Goal: Find specific page/section: Find specific page/section

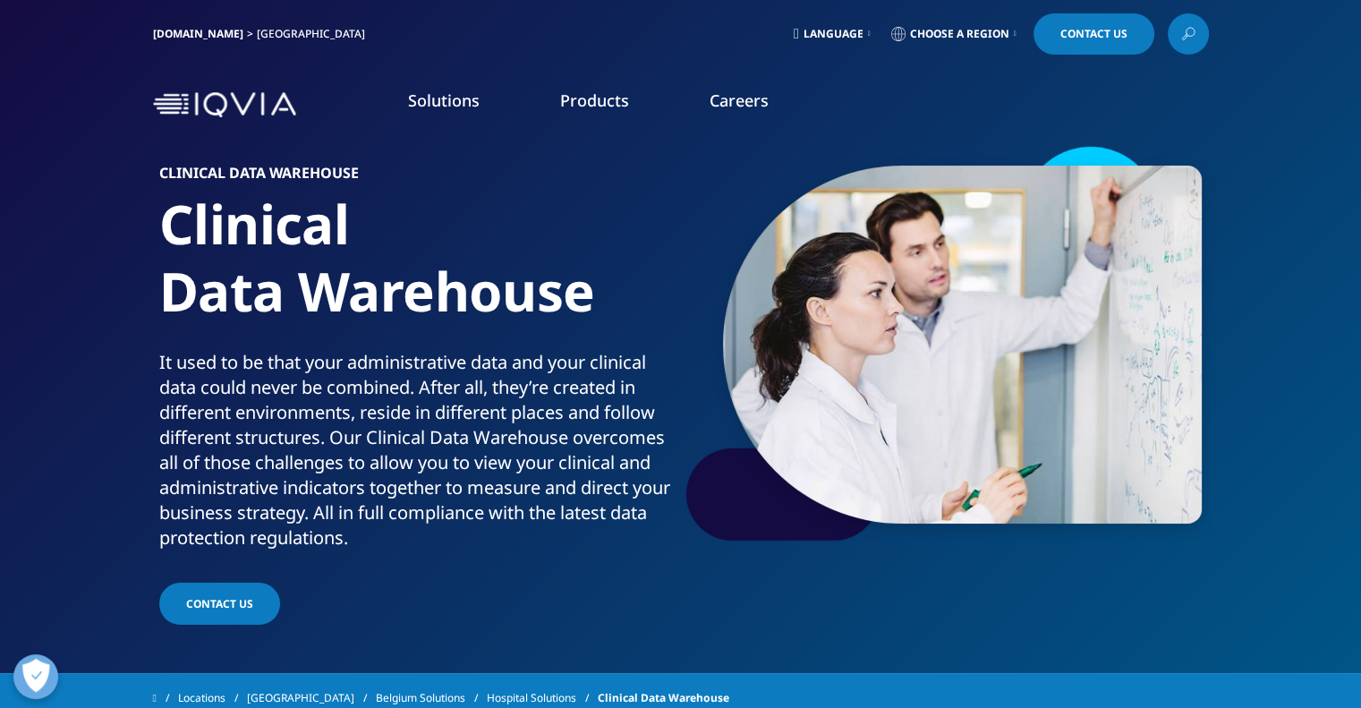
click at [919, 24] on link "Choose a Region" at bounding box center [954, 33] width 132 height 41
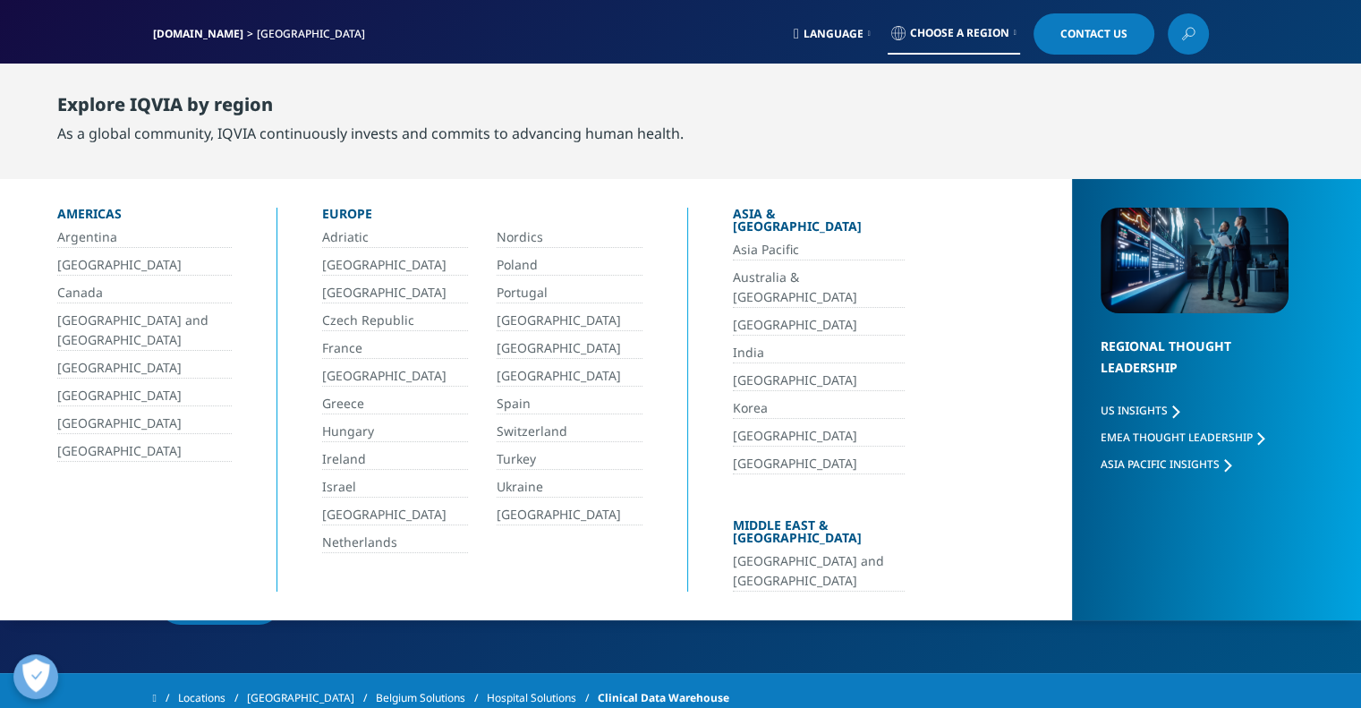
click at [367, 270] on link "[GEOGRAPHIC_DATA]" at bounding box center [395, 265] width 146 height 21
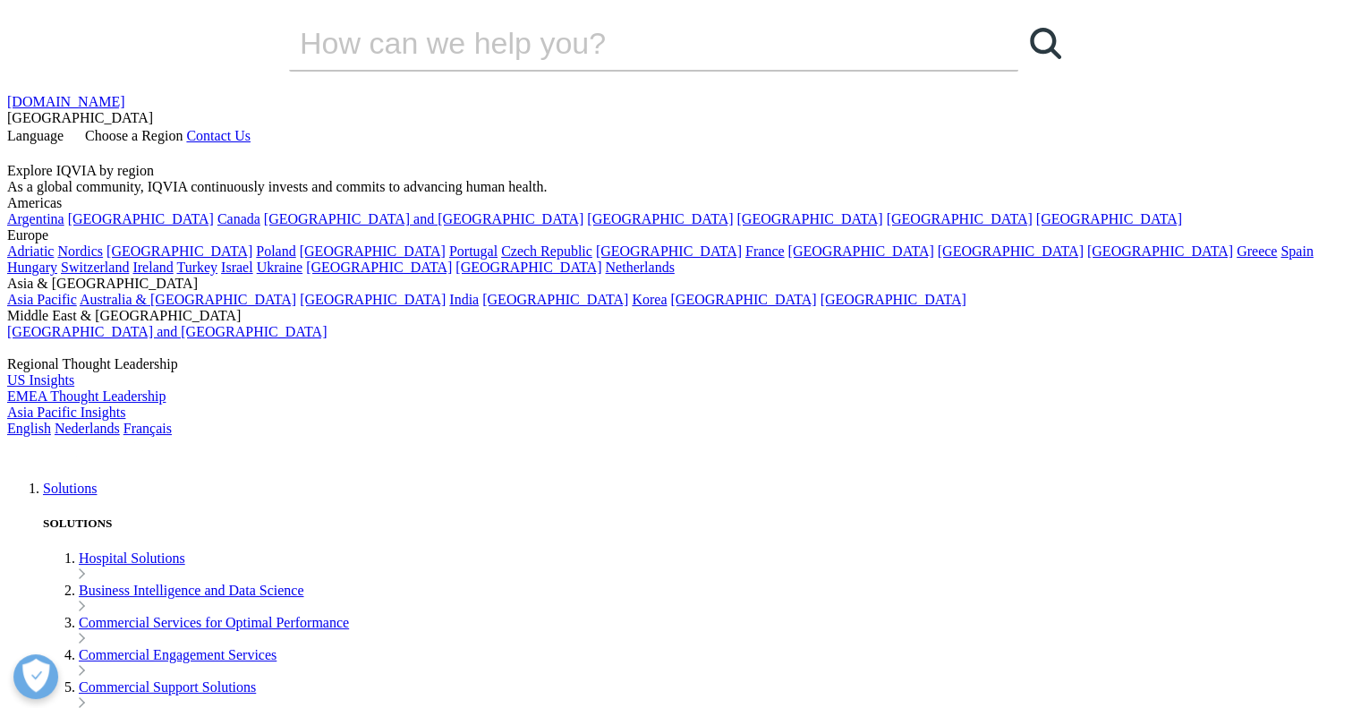
scroll to position [90, 0]
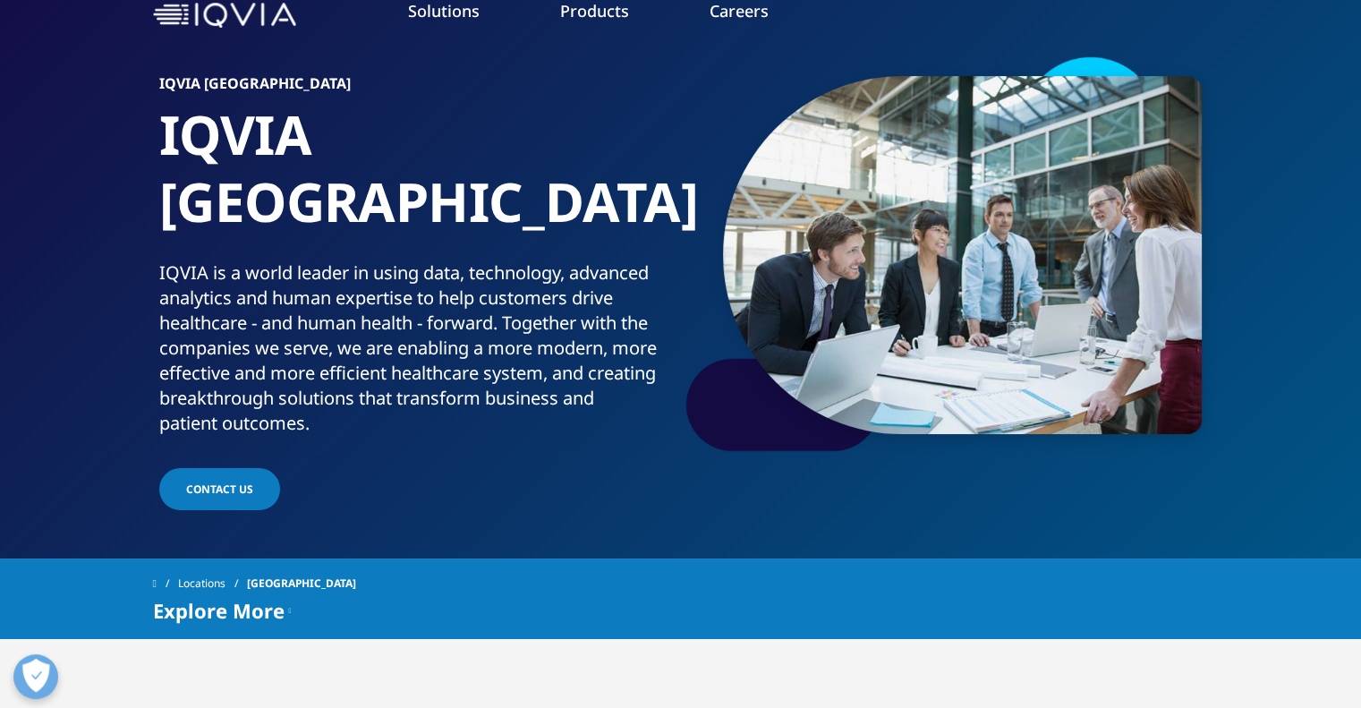
click at [197, 468] on link "Contact Us" at bounding box center [219, 489] width 121 height 42
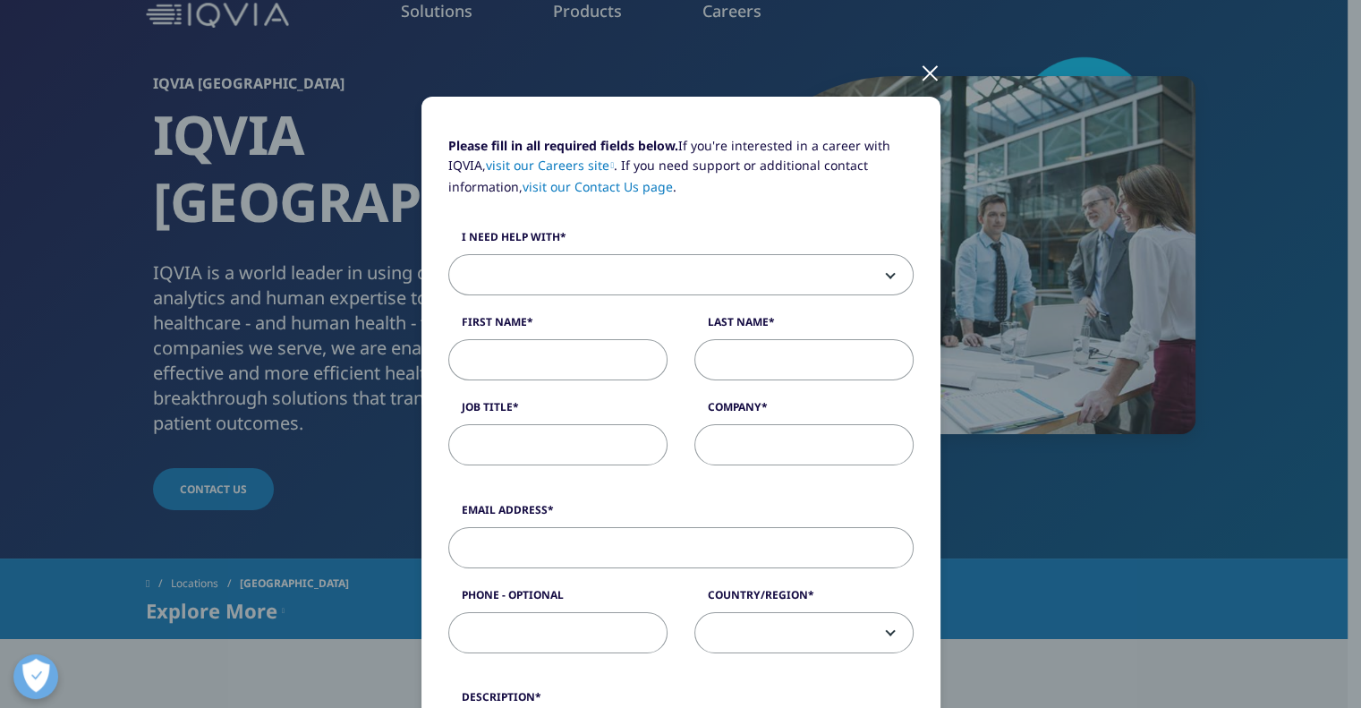
scroll to position [63, 0]
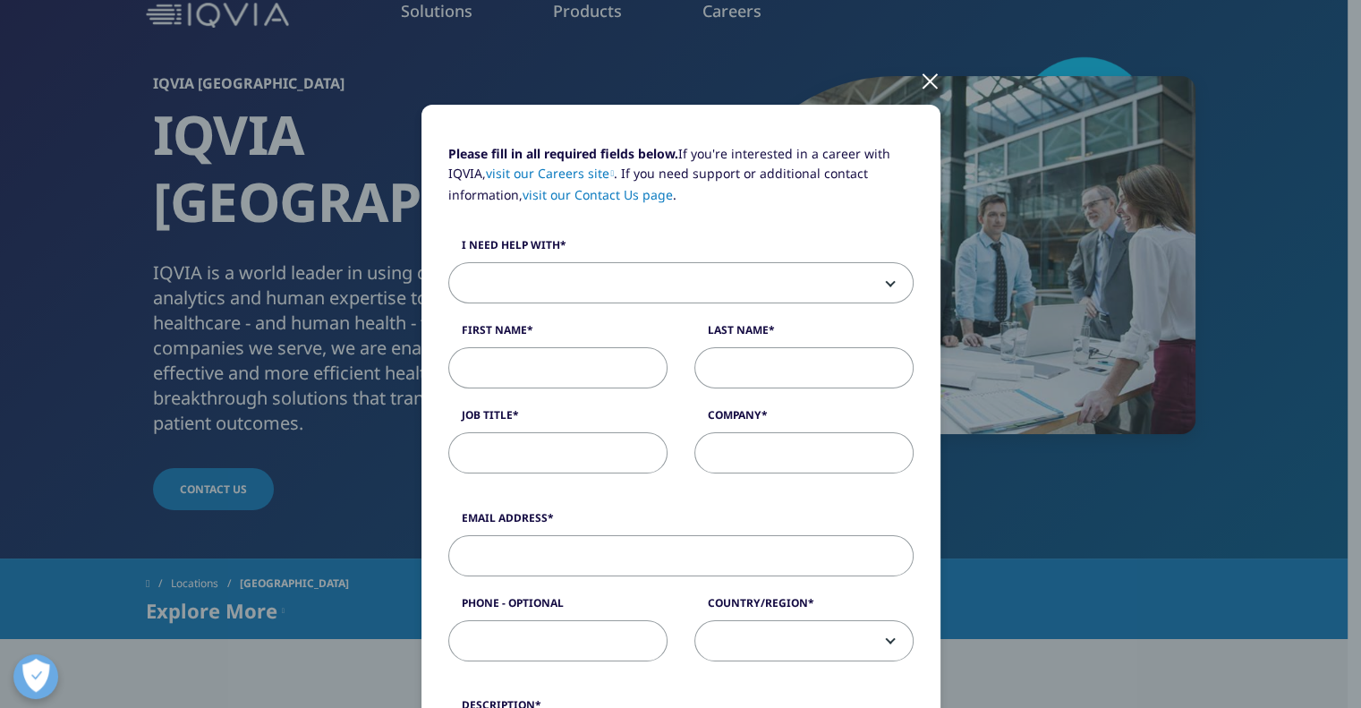
click at [931, 78] on div at bounding box center [930, 79] width 21 height 49
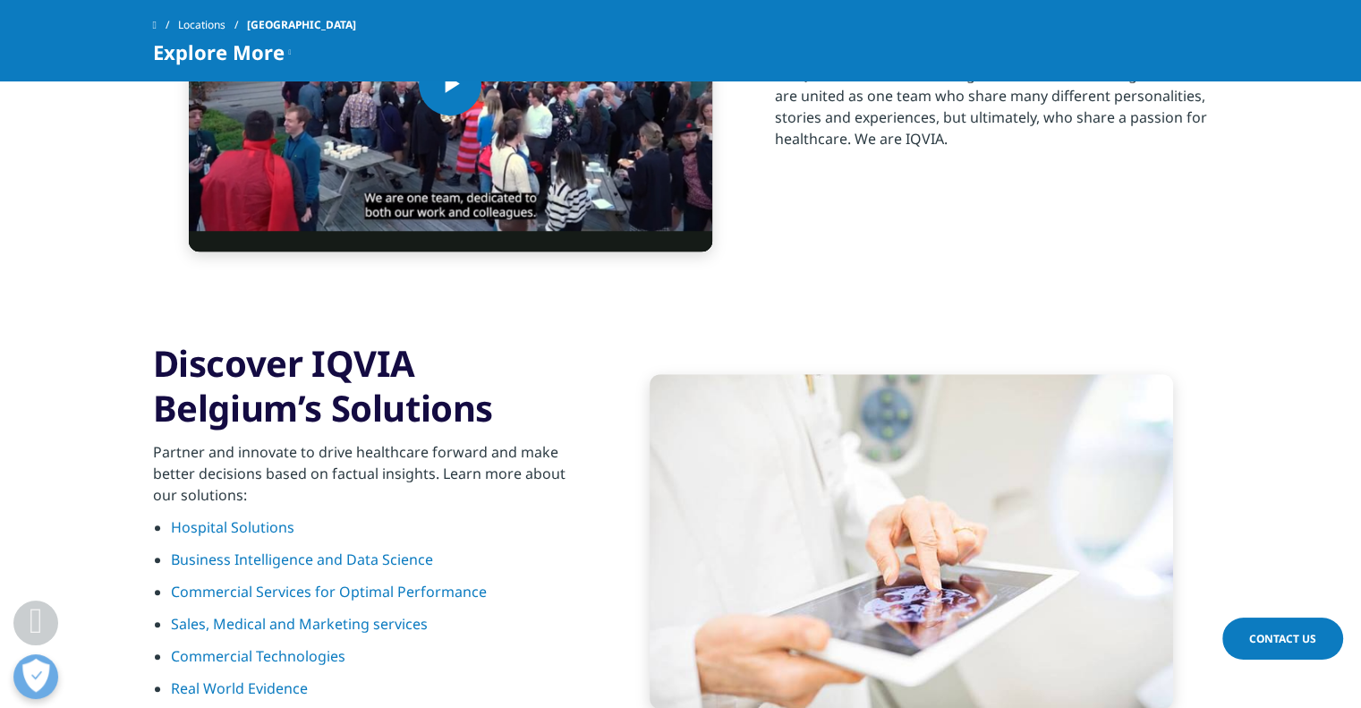
scroll to position [1522, 0]
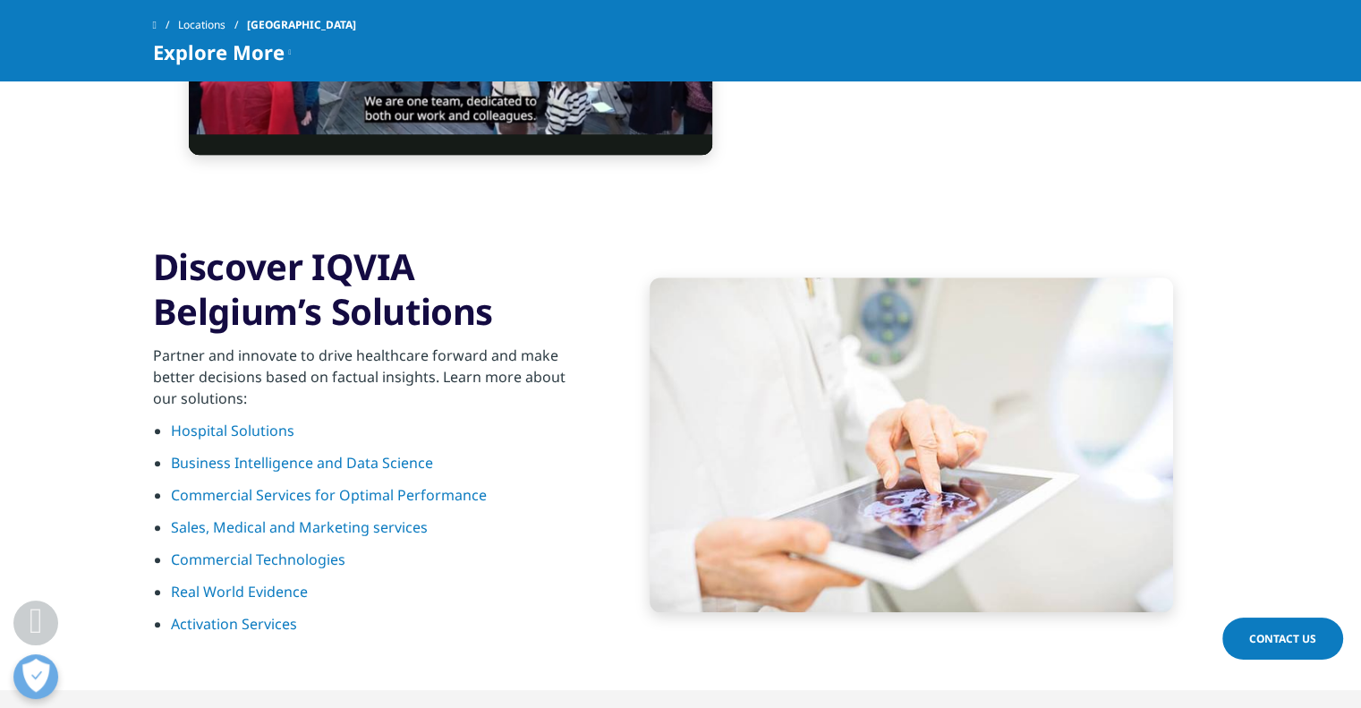
click at [294, 453] on link "Business Intelligence and Data Science" at bounding box center [302, 463] width 262 height 20
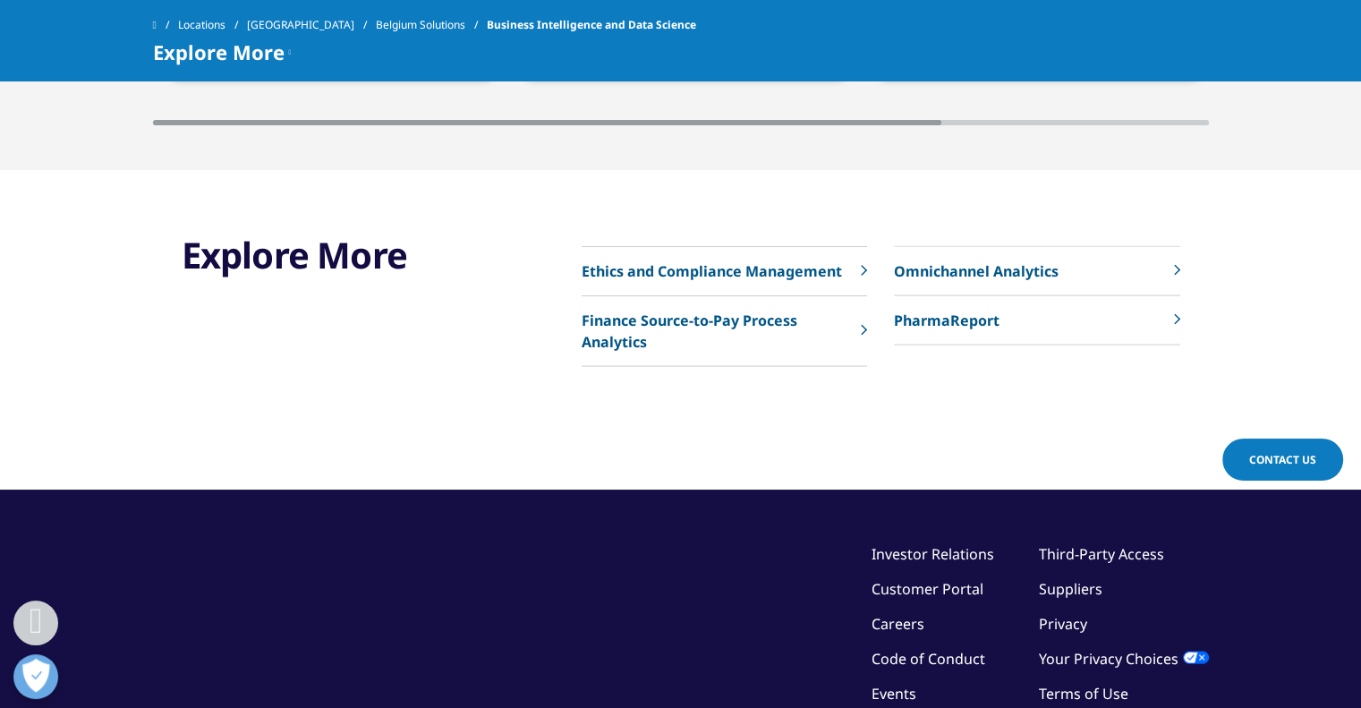
scroll to position [3580, 0]
